Goal: Information Seeking & Learning: Understand process/instructions

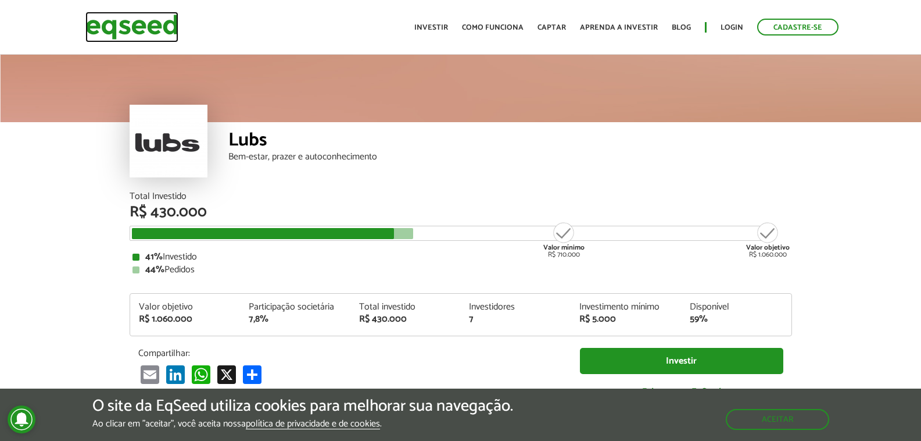
click at [156, 24] on img at bounding box center [131, 27] width 93 height 31
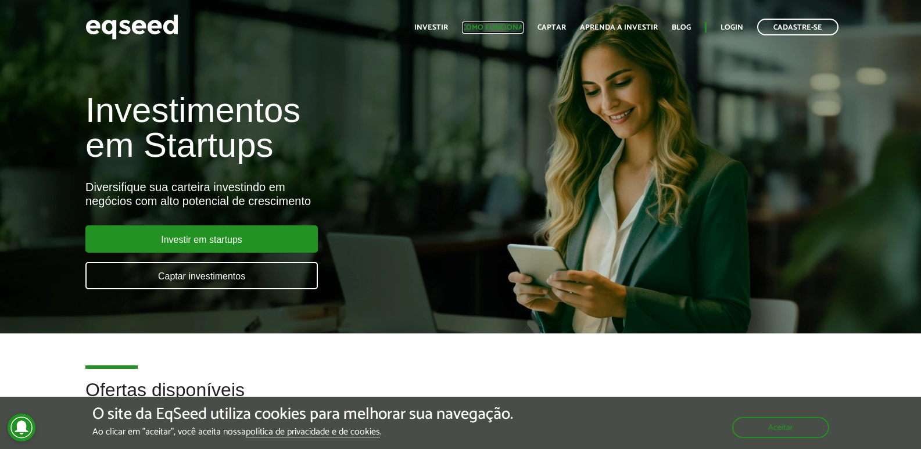
click at [502, 31] on link "Como funciona" at bounding box center [493, 28] width 62 height 8
